Goal: Task Accomplishment & Management: Use online tool/utility

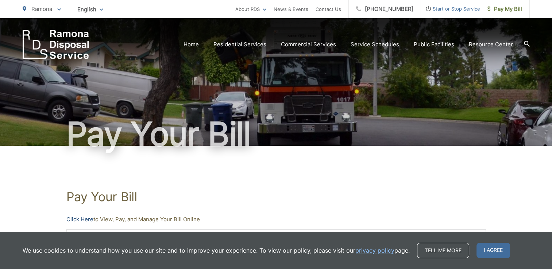
click at [72, 220] on link "Click Here" at bounding box center [79, 219] width 27 height 9
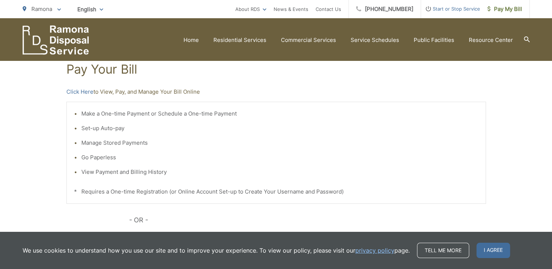
scroll to position [128, 0]
click at [84, 92] on link "Click Here" at bounding box center [79, 91] width 27 height 9
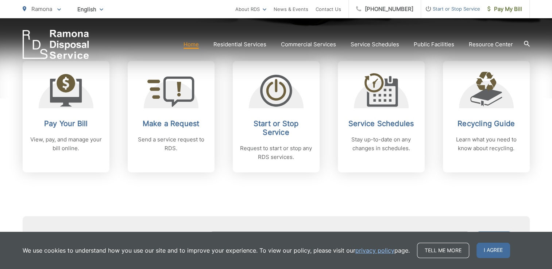
scroll to position [306, 0]
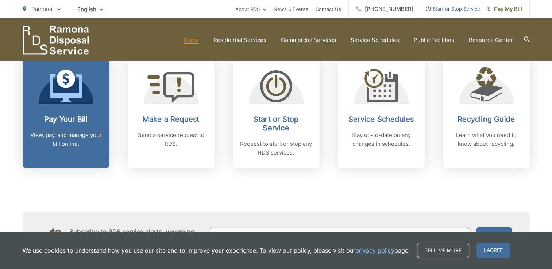
click at [67, 121] on h2 "Pay Your Bill" at bounding box center [66, 119] width 72 height 9
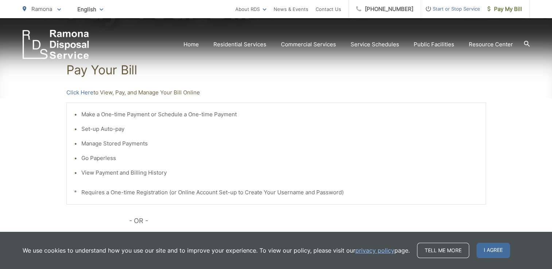
scroll to position [130, 0]
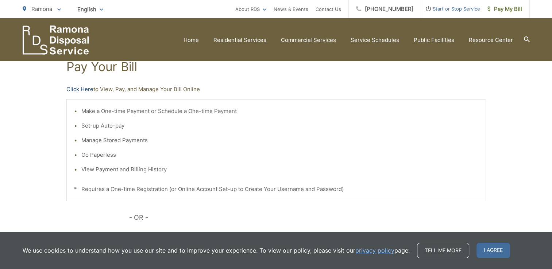
click at [82, 88] on link "Click Here" at bounding box center [79, 89] width 27 height 9
